Goal: Task Accomplishment & Management: Manage account settings

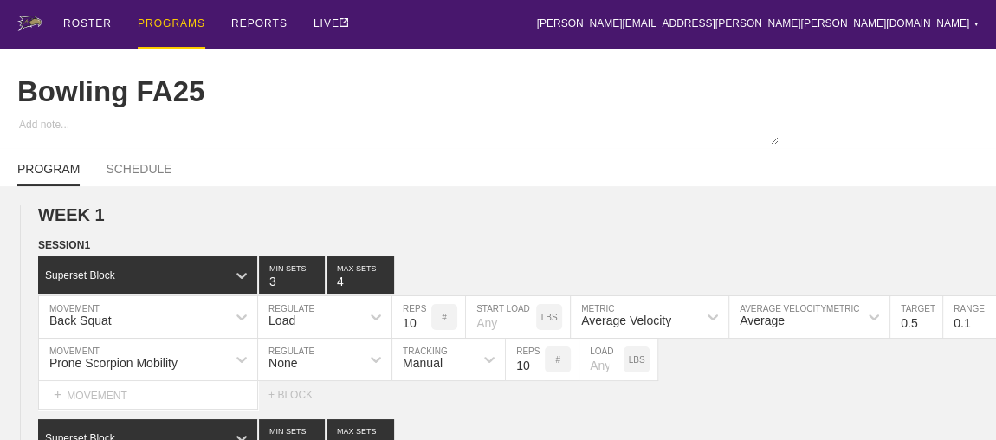
click at [165, 22] on div "PROGRAMS" at bounding box center [172, 24] width 68 height 49
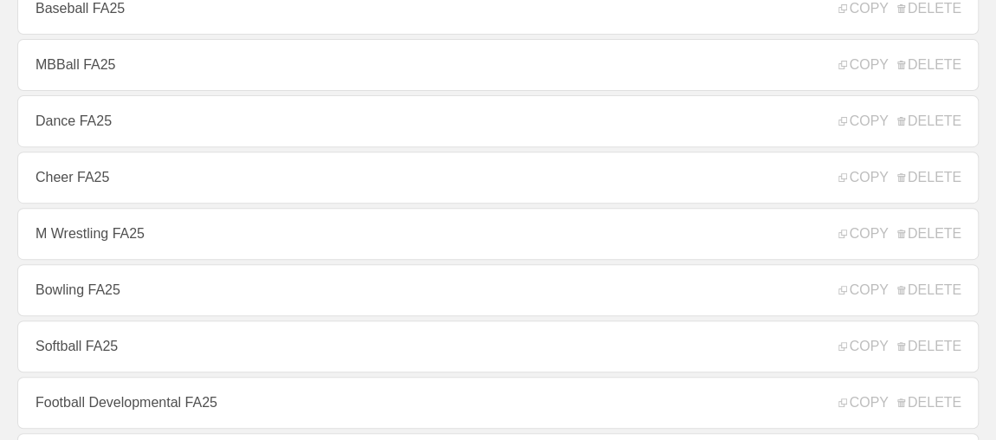
scroll to position [314, 0]
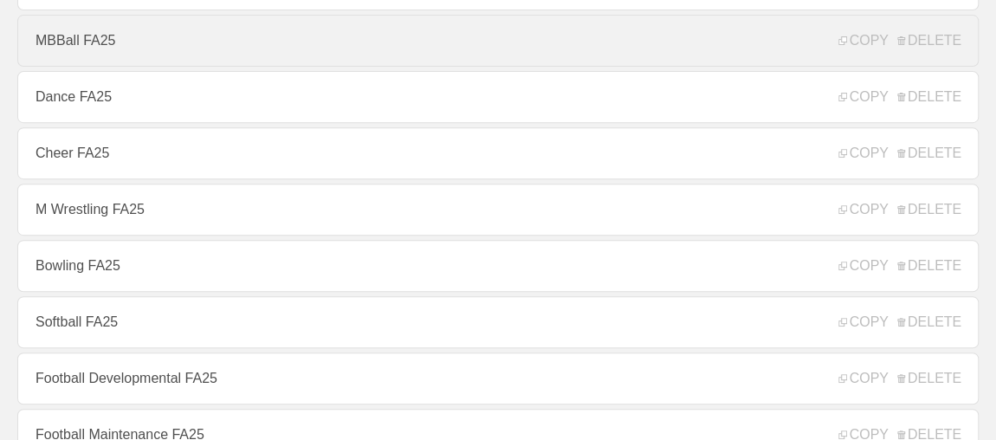
click at [98, 49] on link "MBBall FA25" at bounding box center [497, 41] width 961 height 52
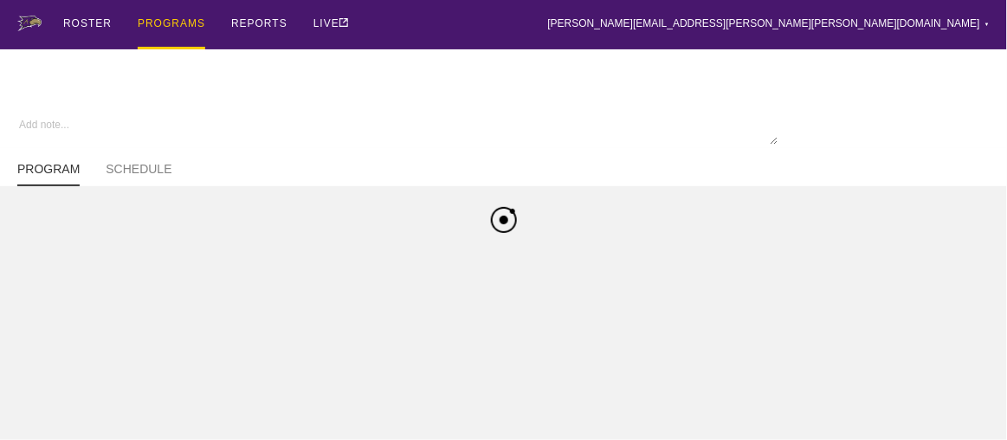
type textarea "x"
type input "MBBall FA25"
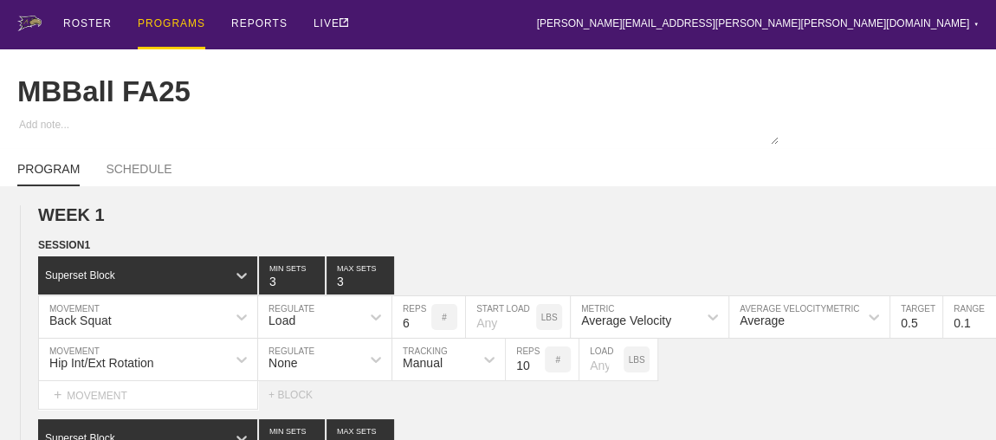
click at [170, 23] on div "PROGRAMS" at bounding box center [172, 24] width 68 height 49
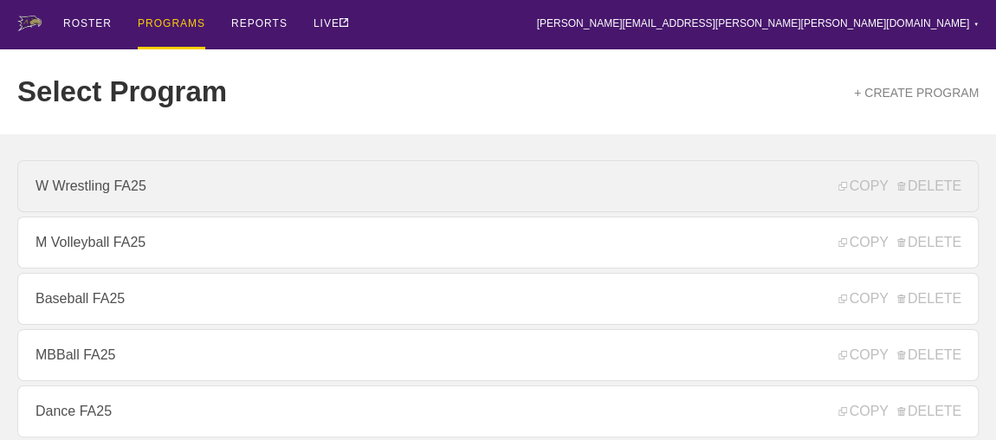
click at [135, 188] on link "W Wrestling FA25" at bounding box center [497, 186] width 961 height 52
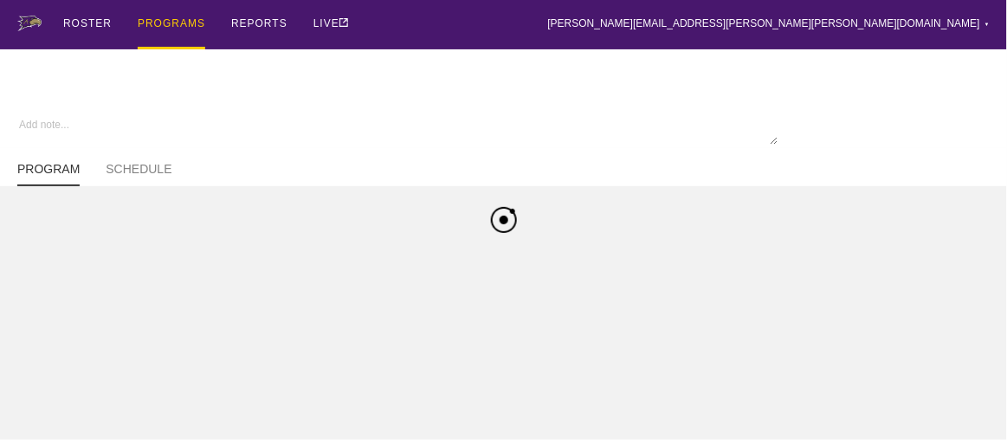
type textarea "x"
type input "W Wrestling FA25"
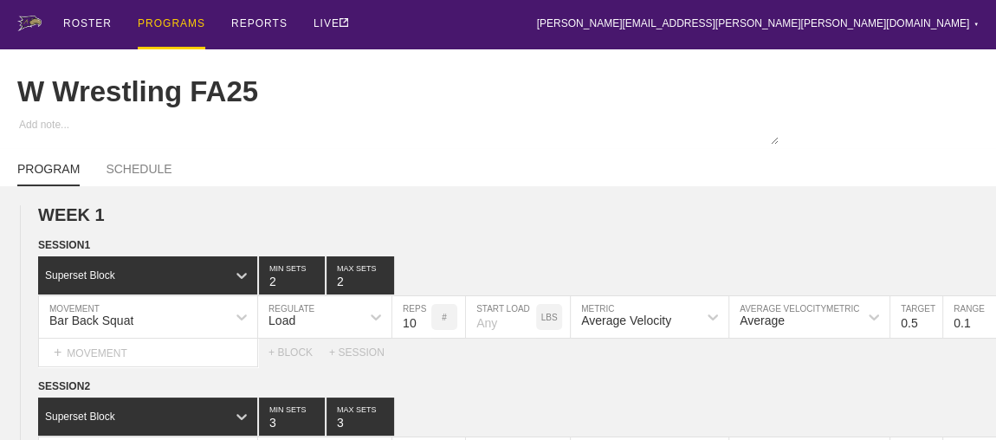
click at [146, 19] on div "PROGRAMS" at bounding box center [172, 24] width 68 height 49
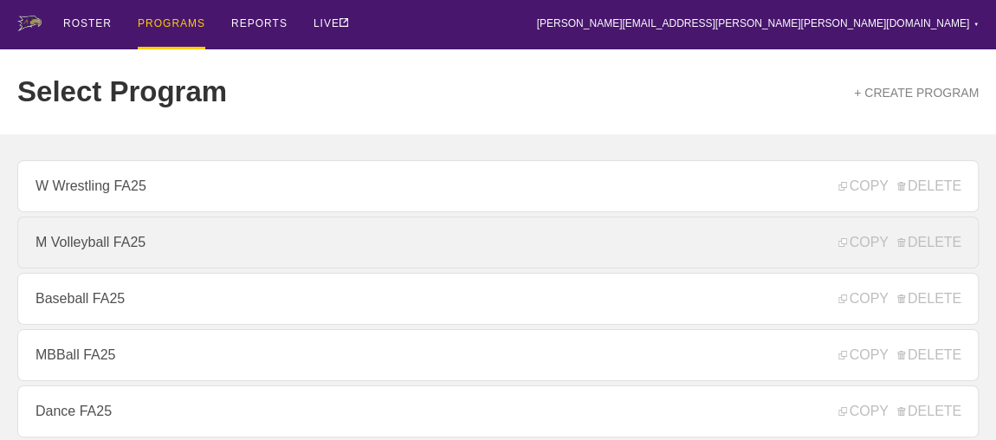
scroll to position [314, 0]
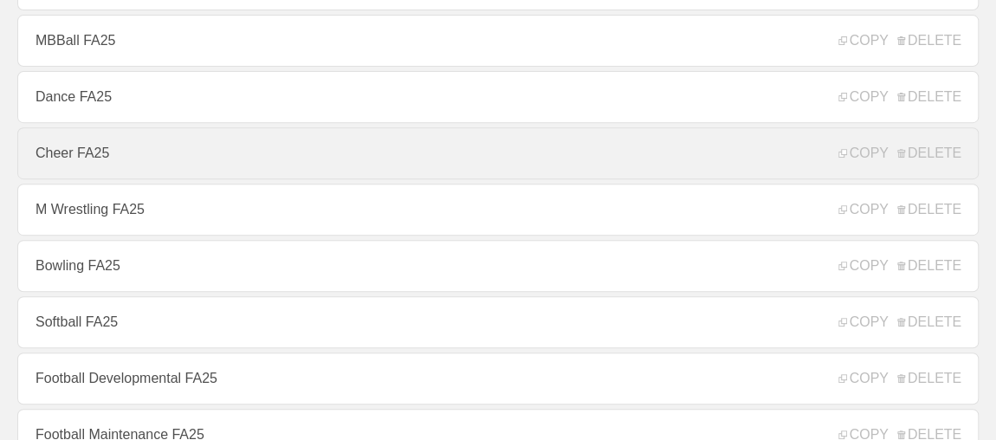
click at [89, 163] on link "Cheer FA25" at bounding box center [497, 153] width 961 height 52
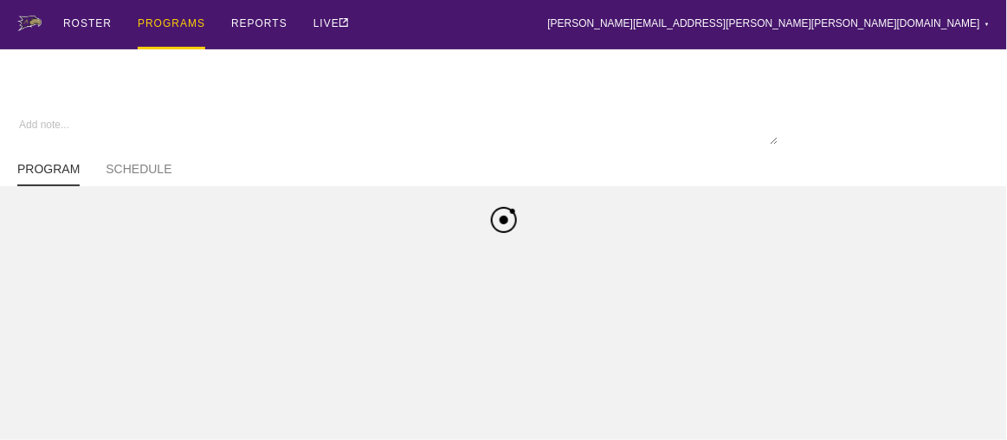
type textarea "x"
type input "Cheer FA25"
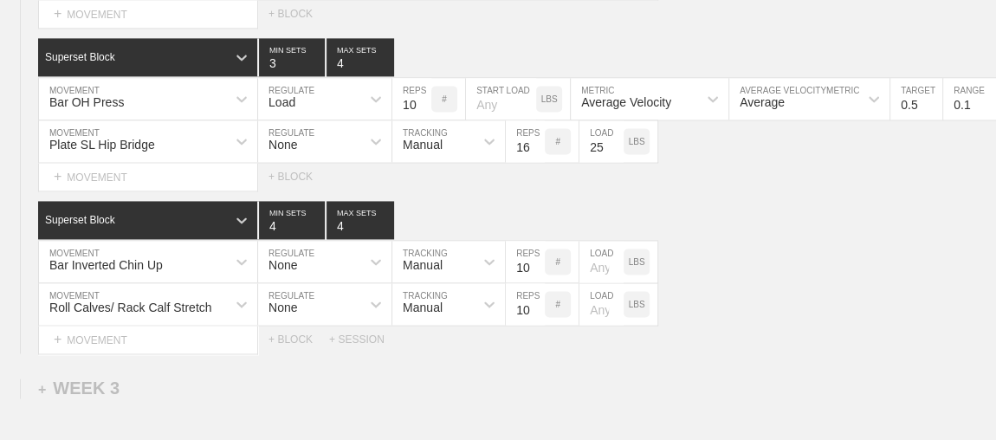
scroll to position [1475, 0]
